Goal: Check status

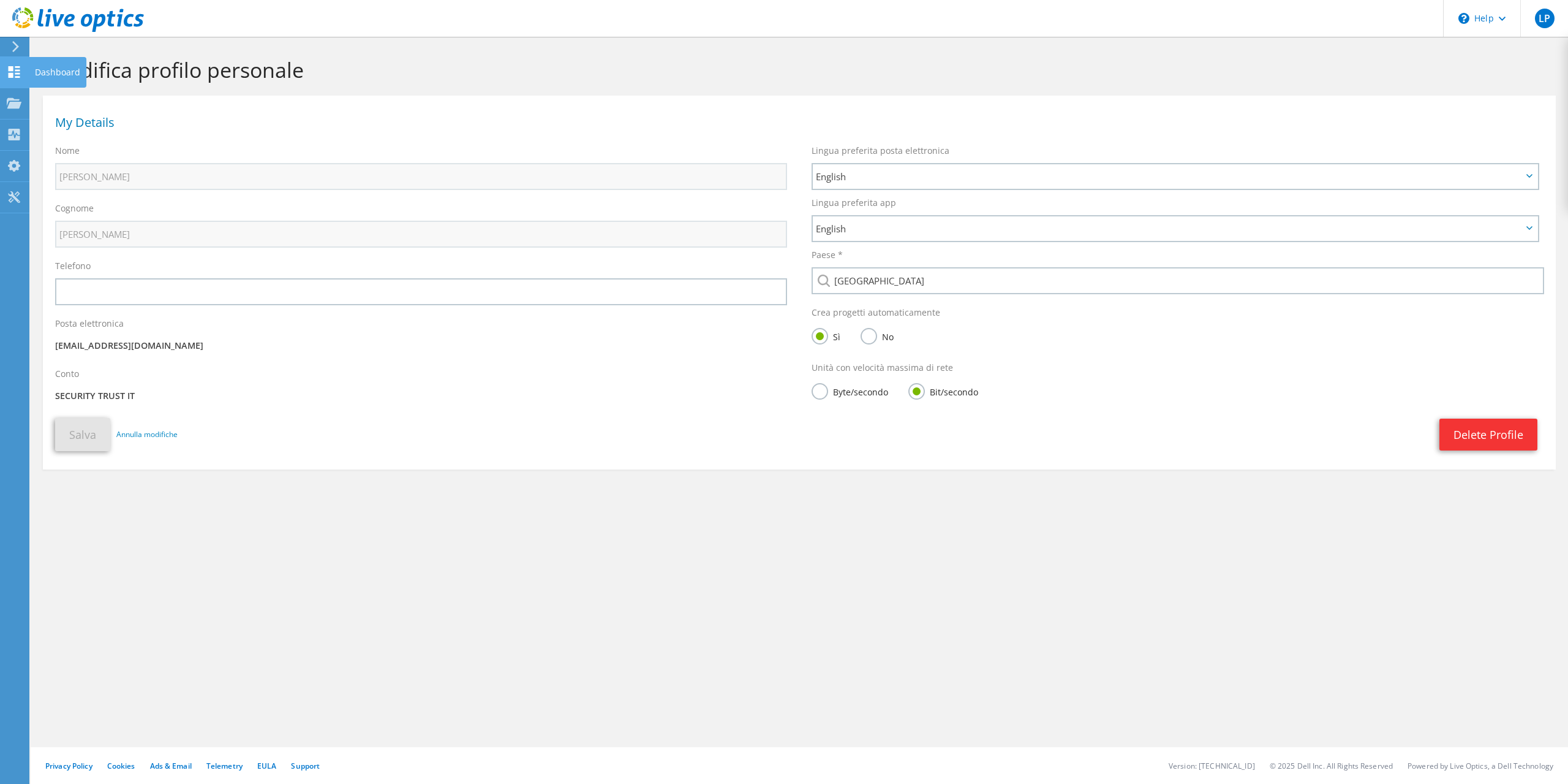
click at [12, 69] on use at bounding box center [14, 71] width 12 height 12
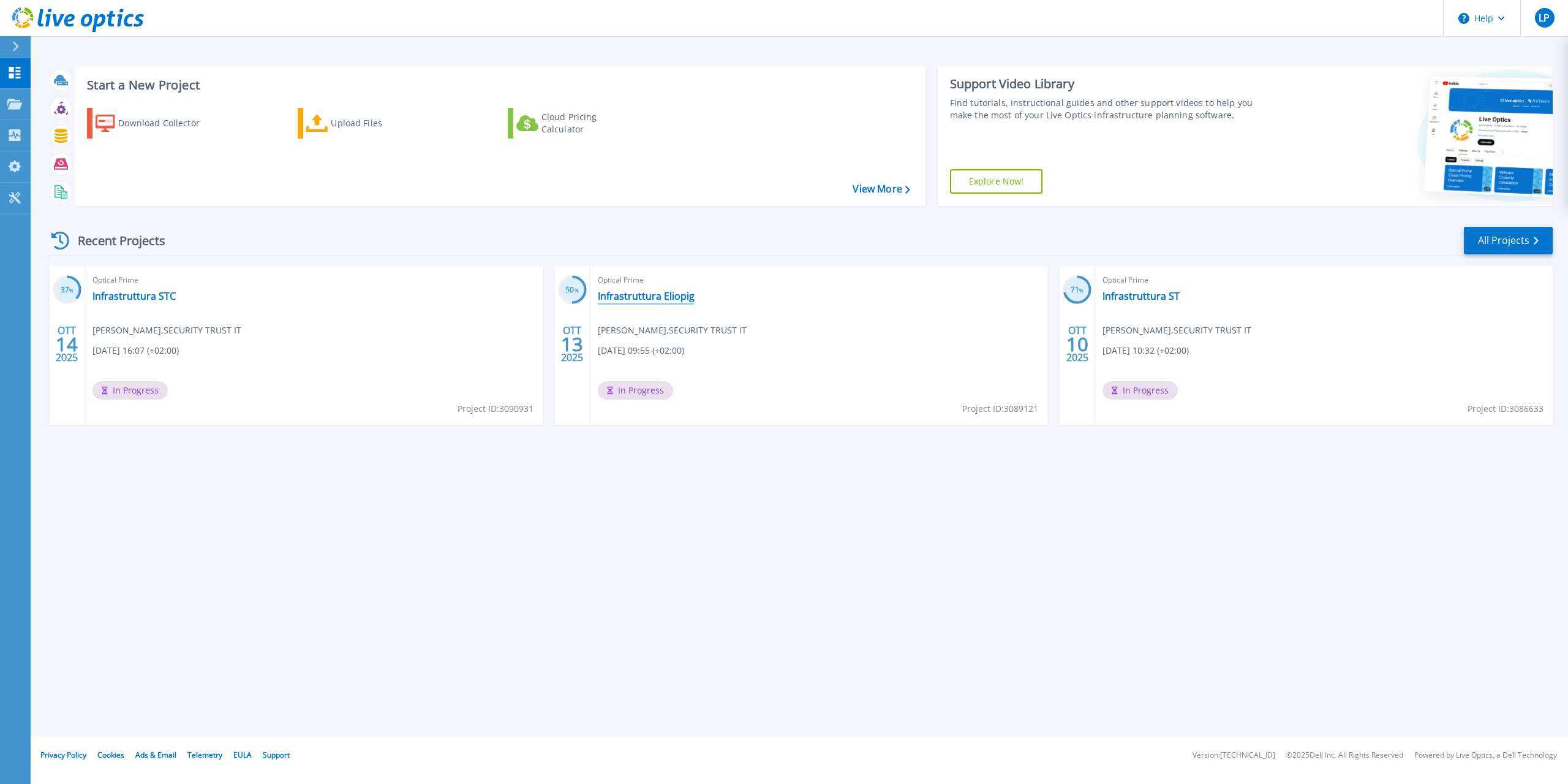
click at [610, 298] on link "Infrastruttura Eliopig" at bounding box center [646, 296] width 97 height 12
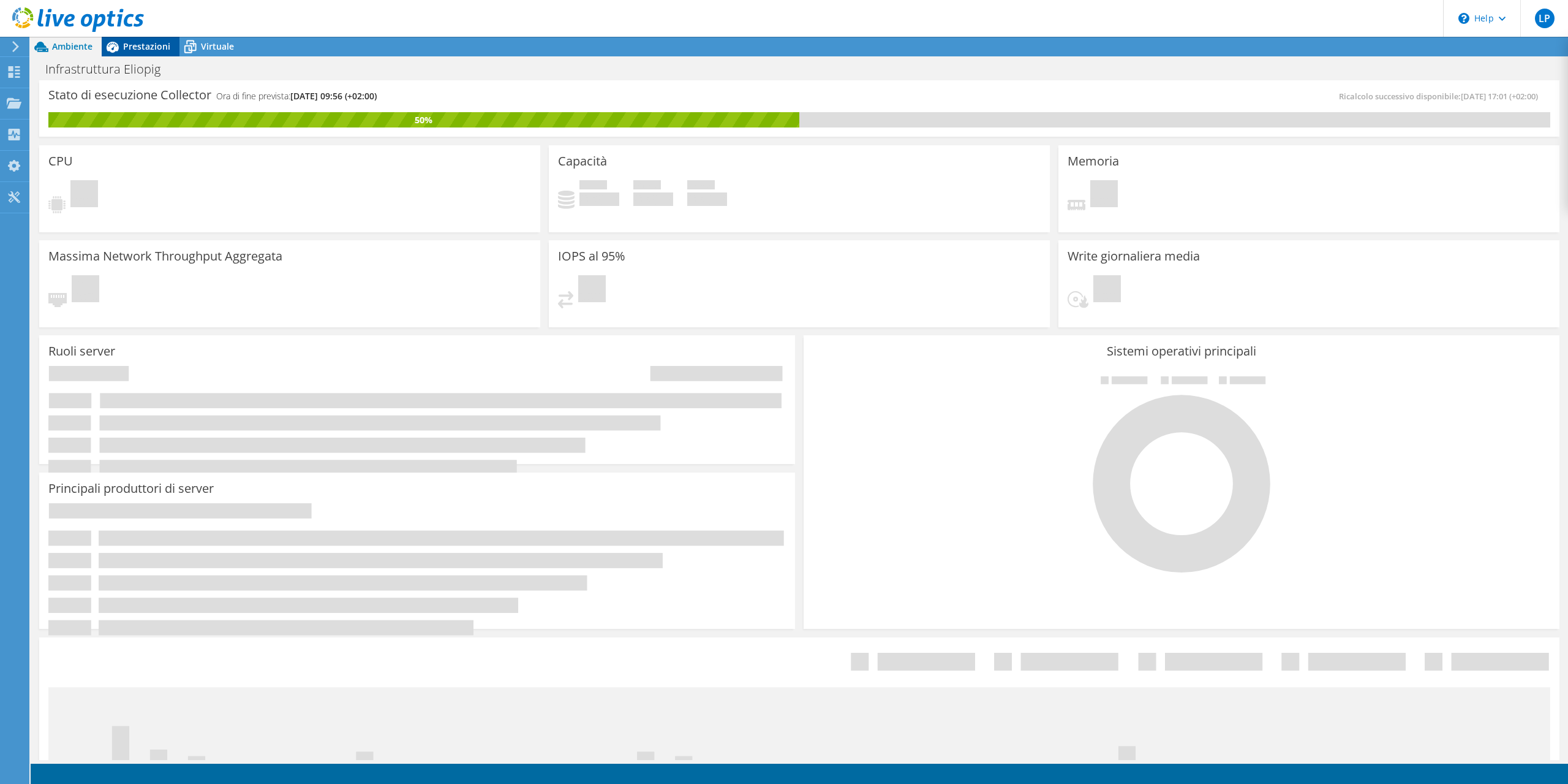
click at [162, 50] on span "Prestazioni" at bounding box center [146, 45] width 47 height 12
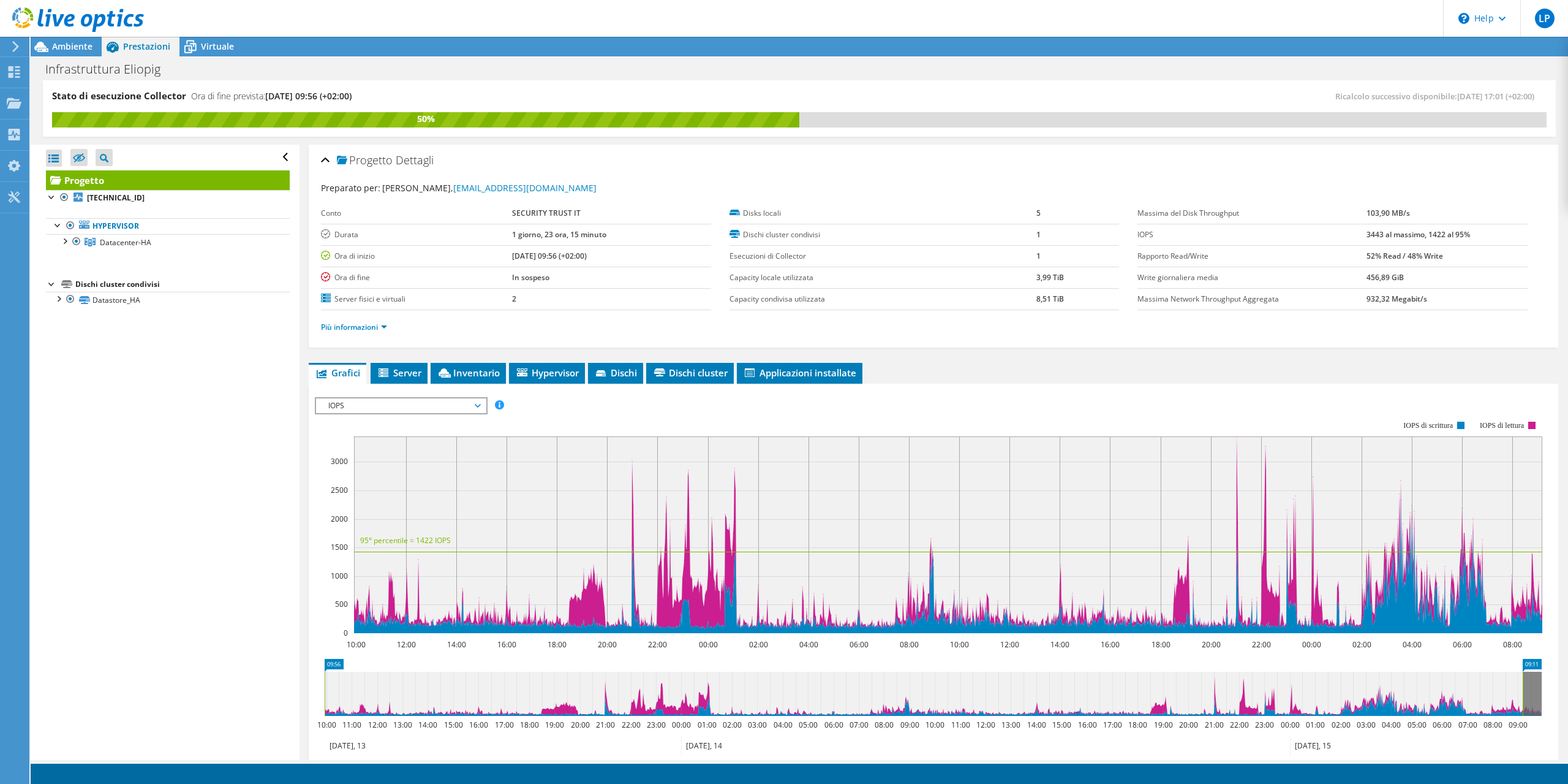
click at [478, 402] on span "IOPS" at bounding box center [401, 405] width 158 height 15
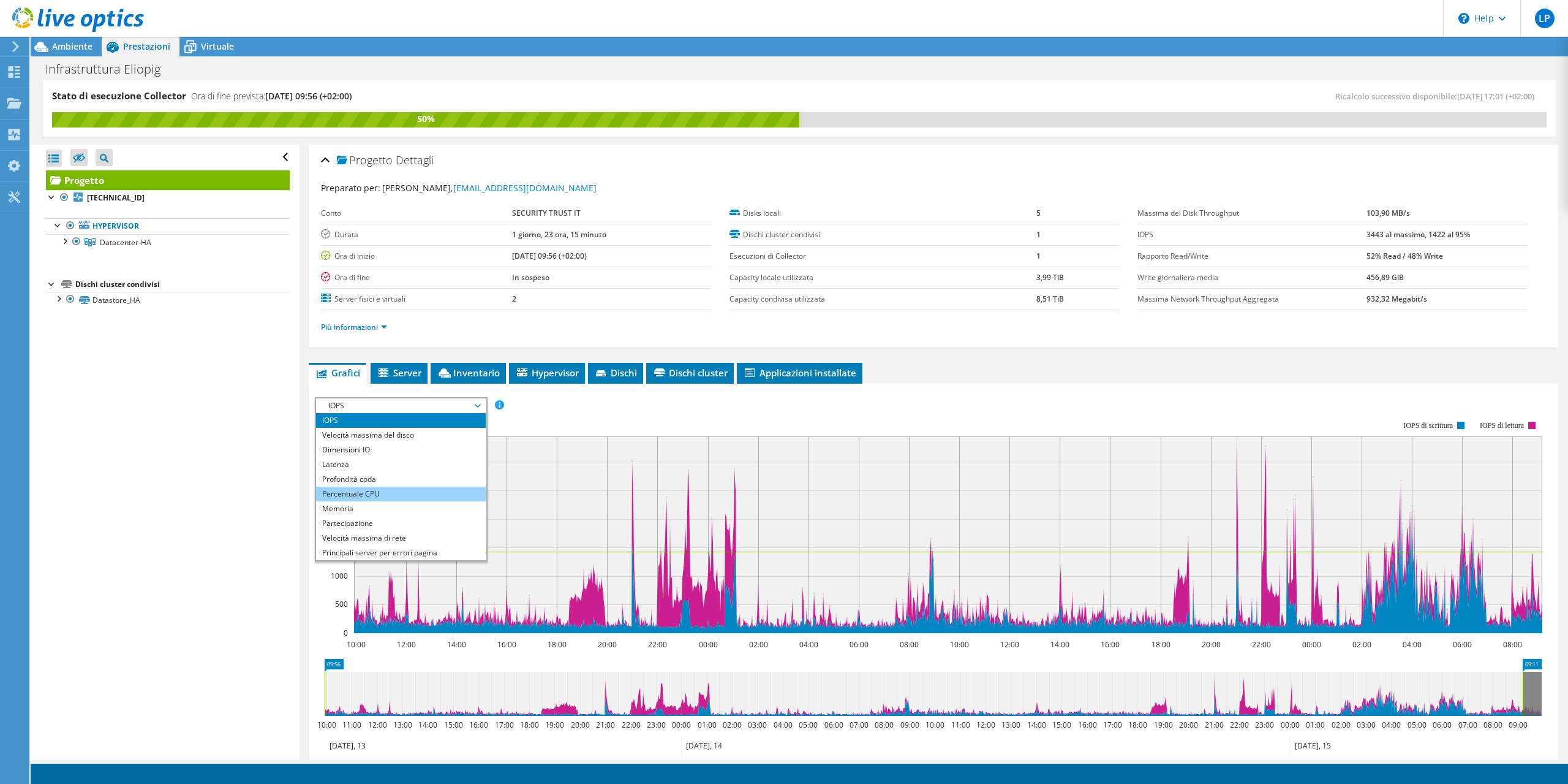
click at [362, 488] on li "Percentuale CPU" at bounding box center [401, 494] width 170 height 15
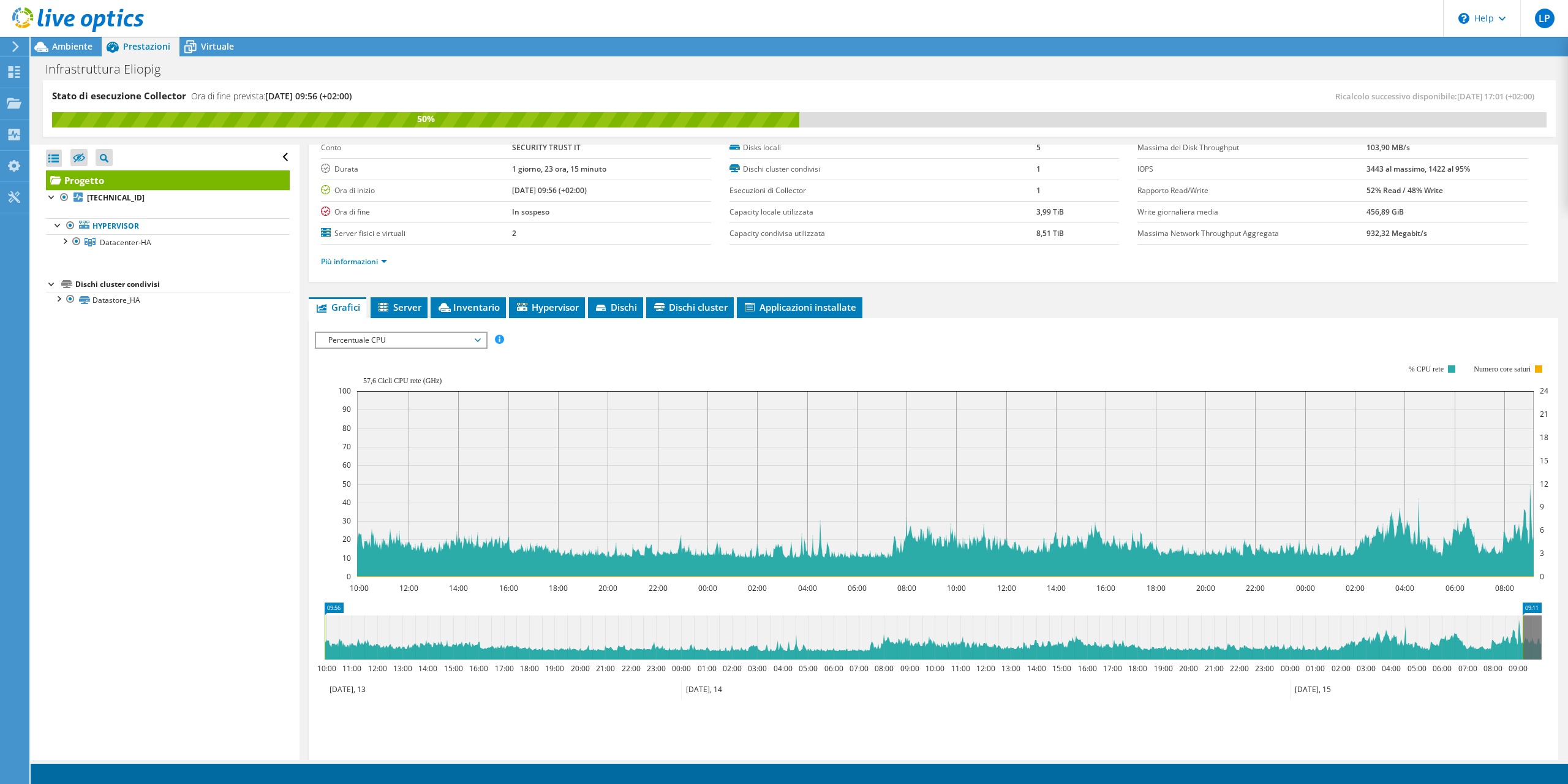
scroll to position [146, 0]
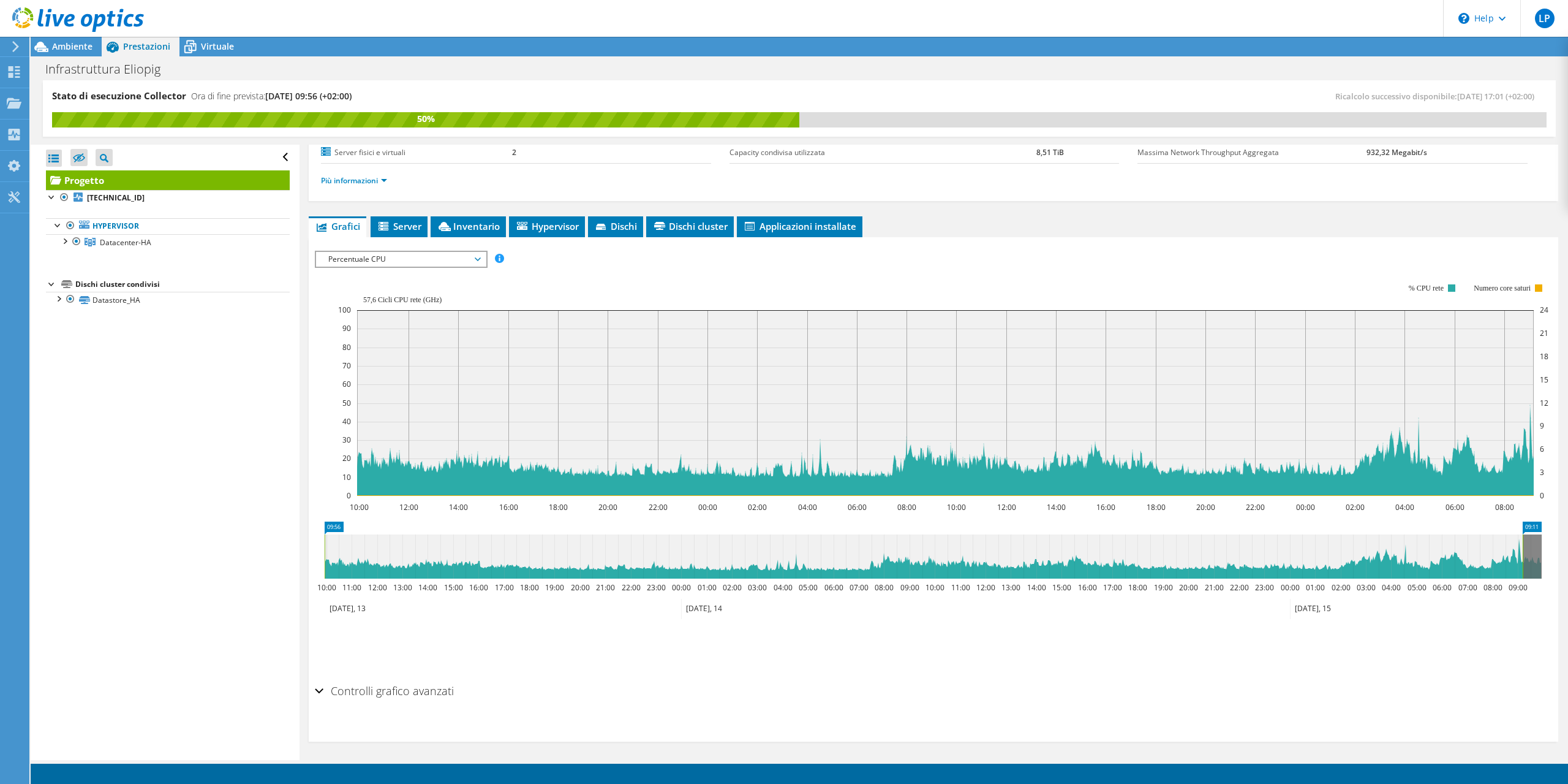
click at [323, 689] on div "Controlli grafico avanzati" at bounding box center [934, 692] width 1238 height 27
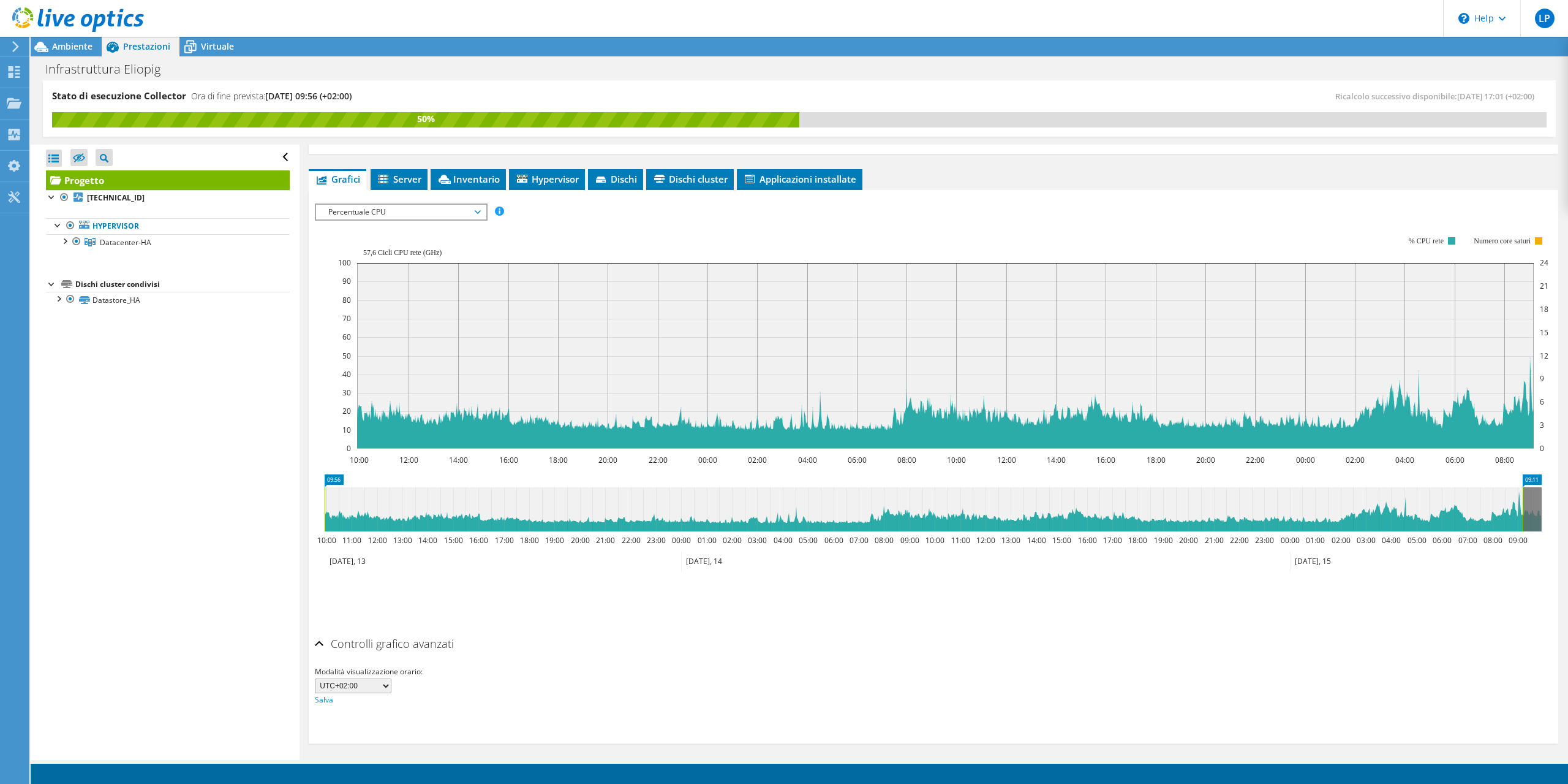
scroll to position [0, 0]
